Goal: Transaction & Acquisition: Purchase product/service

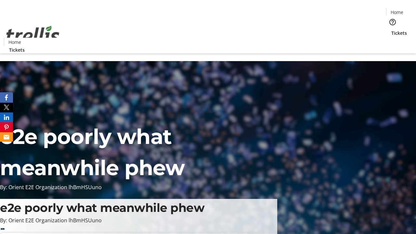
click at [391, 30] on span "Tickets" at bounding box center [399, 33] width 16 height 7
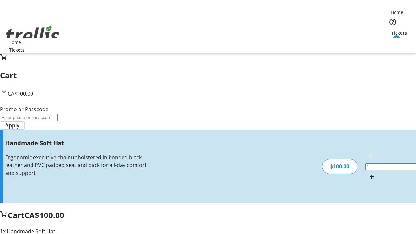
type input "FREE"
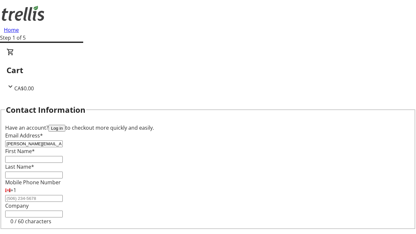
type input "[PERSON_NAME][EMAIL_ADDRESS][DOMAIN_NAME]"
type input "[PERSON_NAME]"
